Goal: Task Accomplishment & Management: Manage account settings

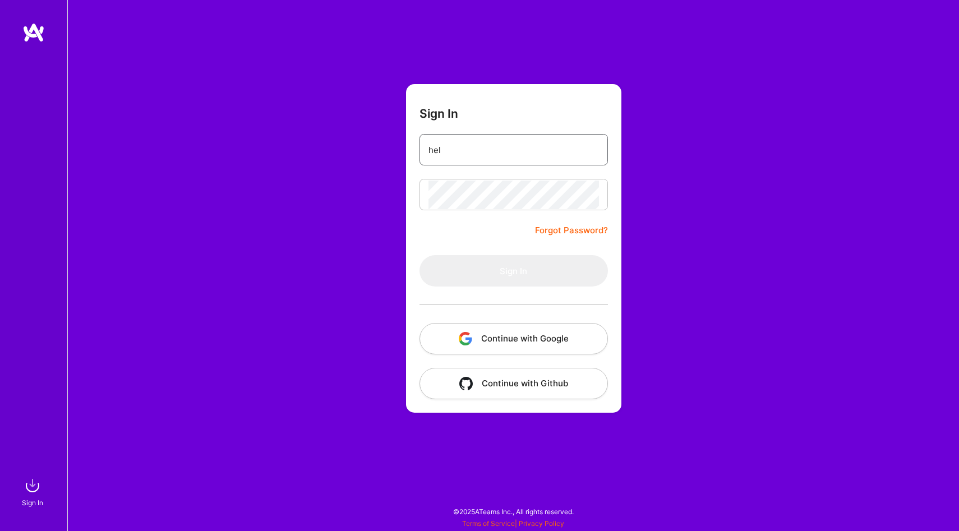
type input "[EMAIL_ADDRESS][DOMAIN_NAME]"
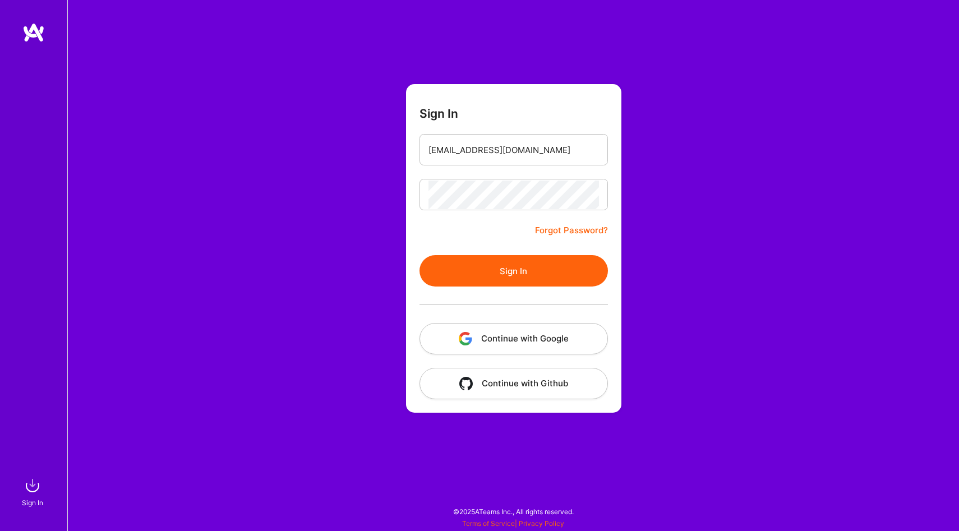
click at [489, 272] on button "Sign In" at bounding box center [513, 270] width 188 height 31
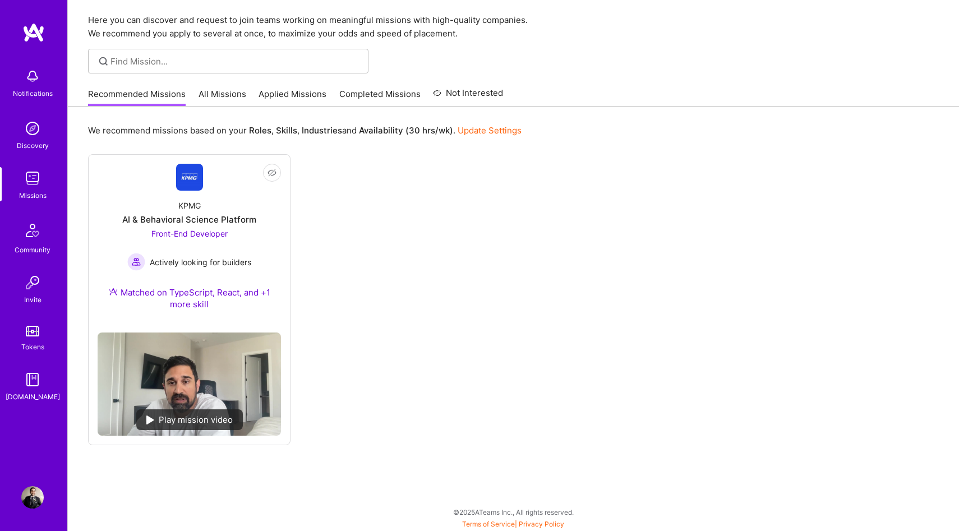
scroll to position [35, 0]
click at [490, 128] on link "Update Settings" at bounding box center [489, 129] width 64 height 11
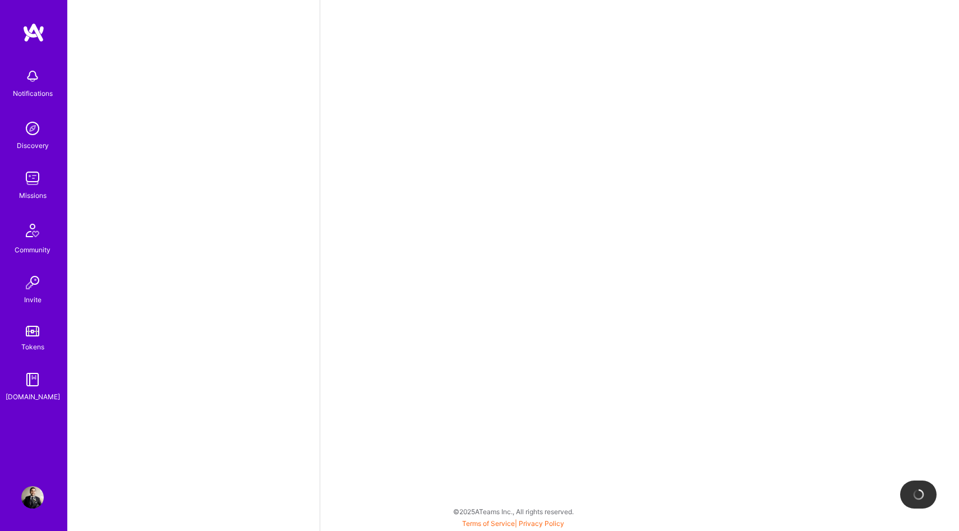
select select "US"
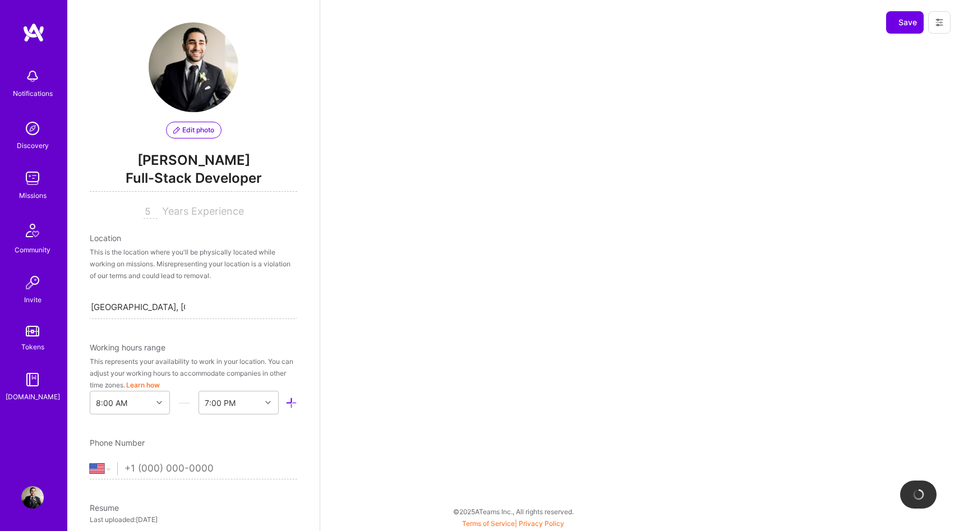
scroll to position [411, 0]
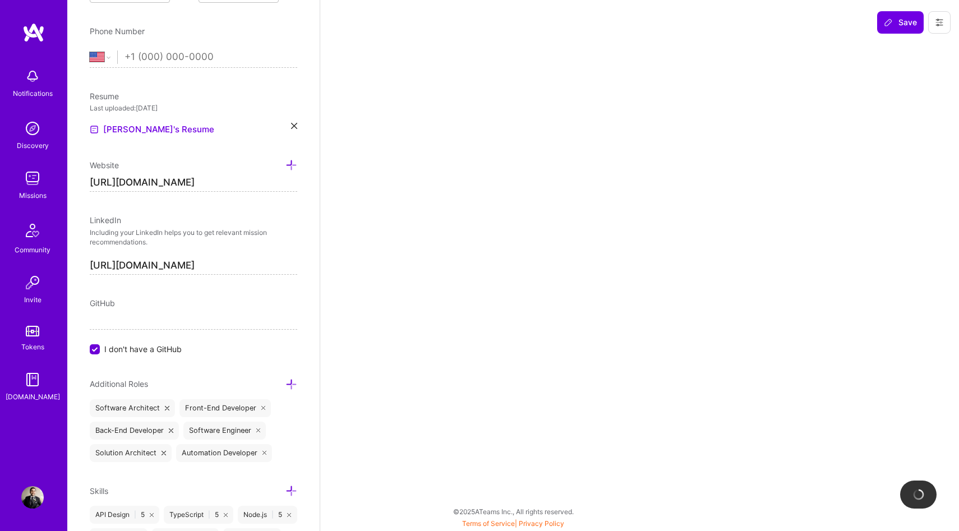
select select "Right Now"
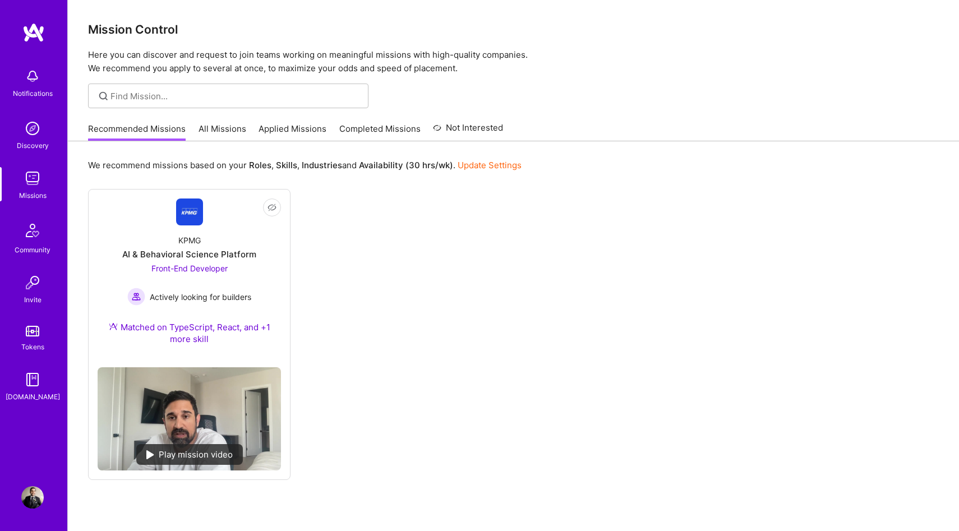
scroll to position [35, 0]
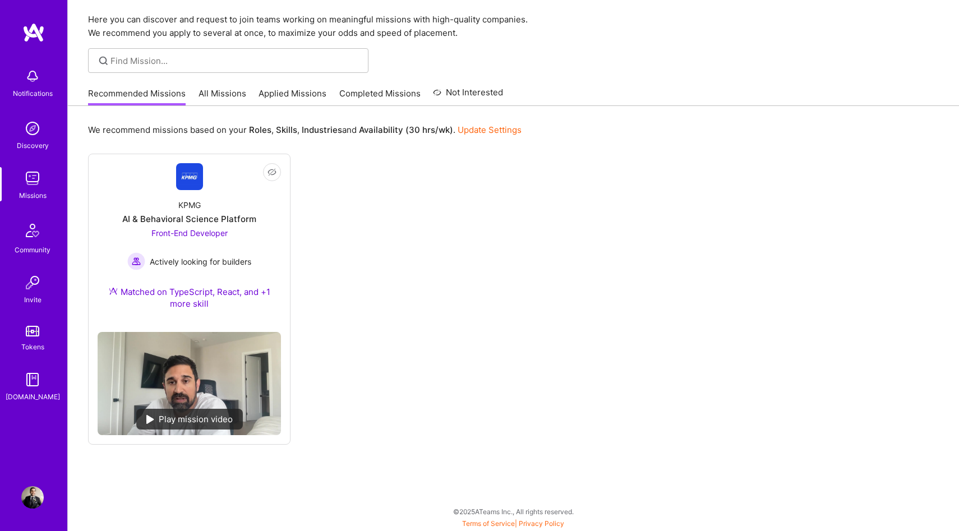
click at [236, 95] on link "All Missions" at bounding box center [222, 96] width 48 height 19
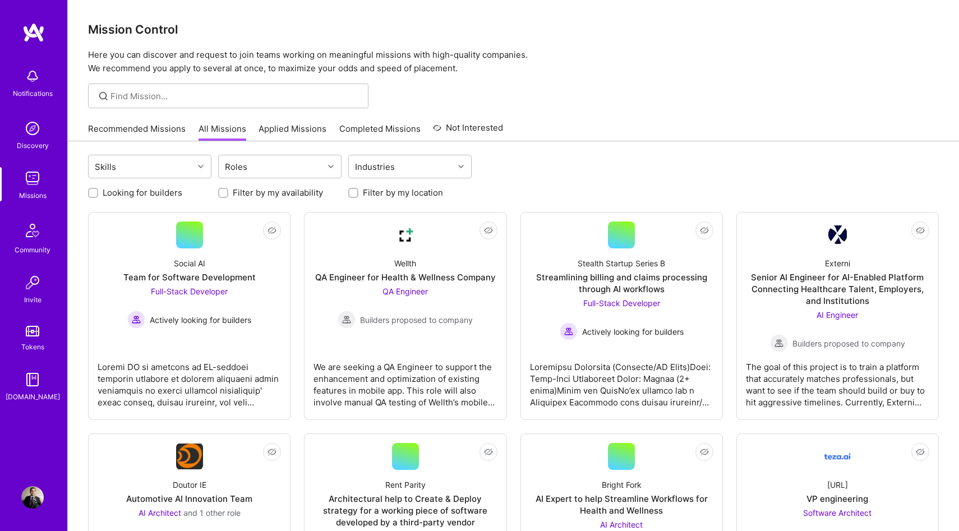
click at [96, 189] on input "Looking for builders" at bounding box center [94, 193] width 8 height 8
checkbox input "true"
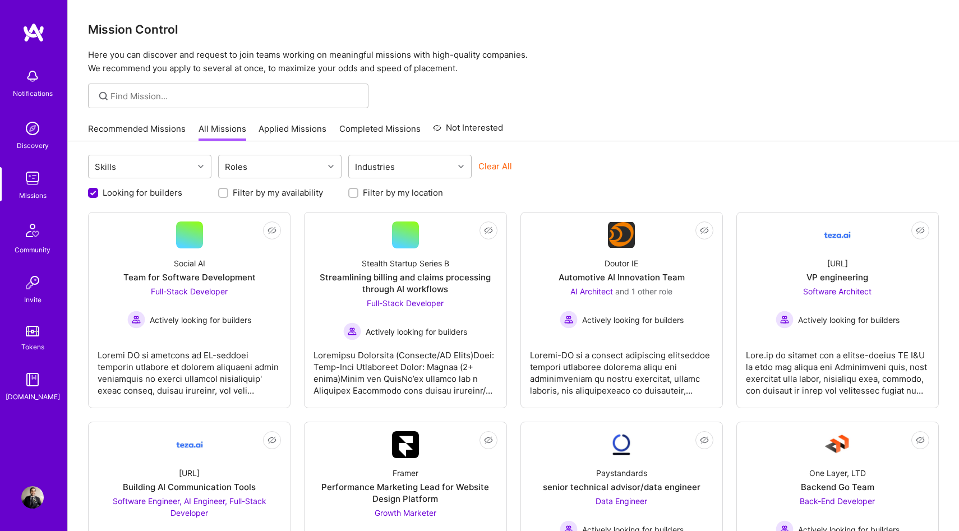
click at [355, 188] on div at bounding box center [353, 193] width 10 height 10
click at [356, 196] on input "Filter by my location" at bounding box center [354, 193] width 8 height 8
checkbox input "true"
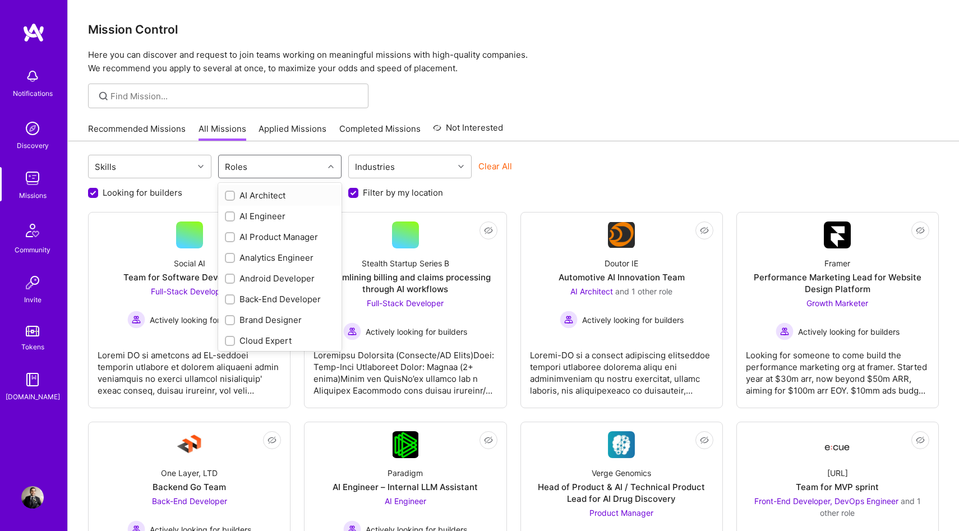
click at [294, 165] on div "Roles" at bounding box center [271, 166] width 105 height 22
click at [294, 166] on div "Roles" at bounding box center [271, 166] width 105 height 22
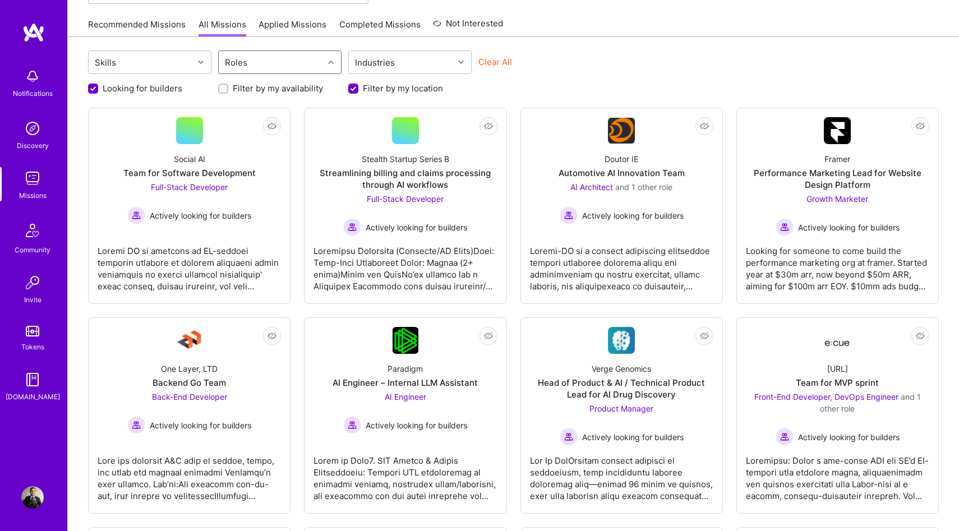
scroll to position [99, 0]
